Goal: Find specific page/section: Find specific page/section

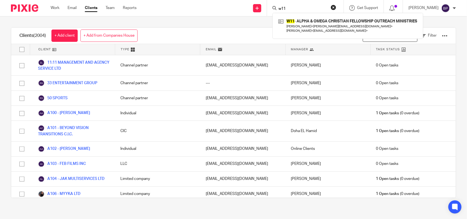
click at [298, 8] on input "w11" at bounding box center [302, 9] width 49 height 5
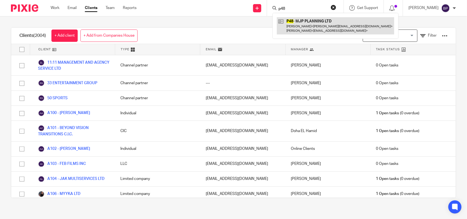
type input "p48"
click at [298, 22] on link at bounding box center [335, 25] width 117 height 17
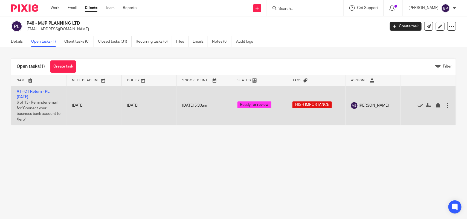
click at [48, 94] on td "AT - CT Return - PE [DATE] 6 of 13 · Reminder email for 'Connect your business …" at bounding box center [38, 105] width 55 height 39
click at [47, 92] on link "AT - CT Return - PE [DATE]" at bounding box center [33, 94] width 33 height 9
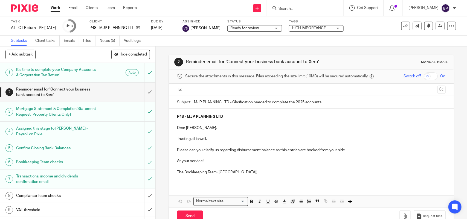
drag, startPoint x: 230, startPoint y: 101, endPoint x: 331, endPoint y: 108, distance: 101.4
click at [331, 108] on input "MJP PLANNING LTD - Clarification needed to complete the 2025 accounts" at bounding box center [319, 102] width 251 height 12
click at [88, 4] on div "Work Email Clients Team Reports Work Email Clients Team Reports Settings" at bounding box center [95, 8] width 100 height 16
click at [88, 6] on link "Clients" at bounding box center [92, 7] width 12 height 5
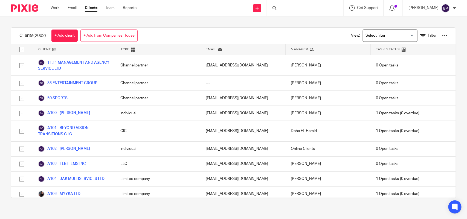
click at [257, 23] on div "Clients (2002) + Add client + Add from Companies House View: Loading... Filter …" at bounding box center [233, 112] width 467 height 193
click at [256, 25] on div "Clients (2002) + Add client + Add from Companies House View: Loading... Filter …" at bounding box center [233, 112] width 467 height 193
